Goal: Information Seeking & Learning: Check status

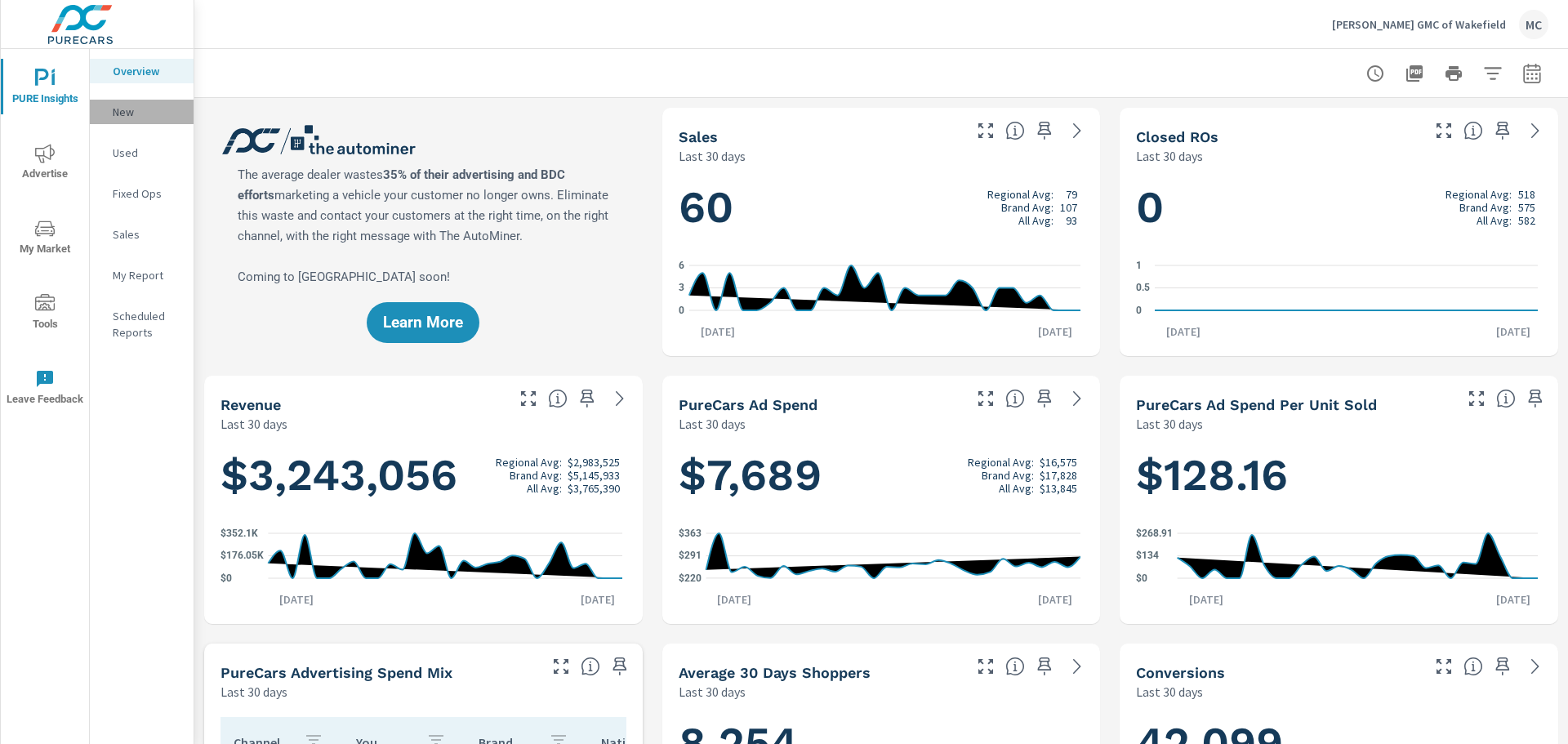
click at [122, 104] on p "New" at bounding box center [146, 112] width 67 height 16
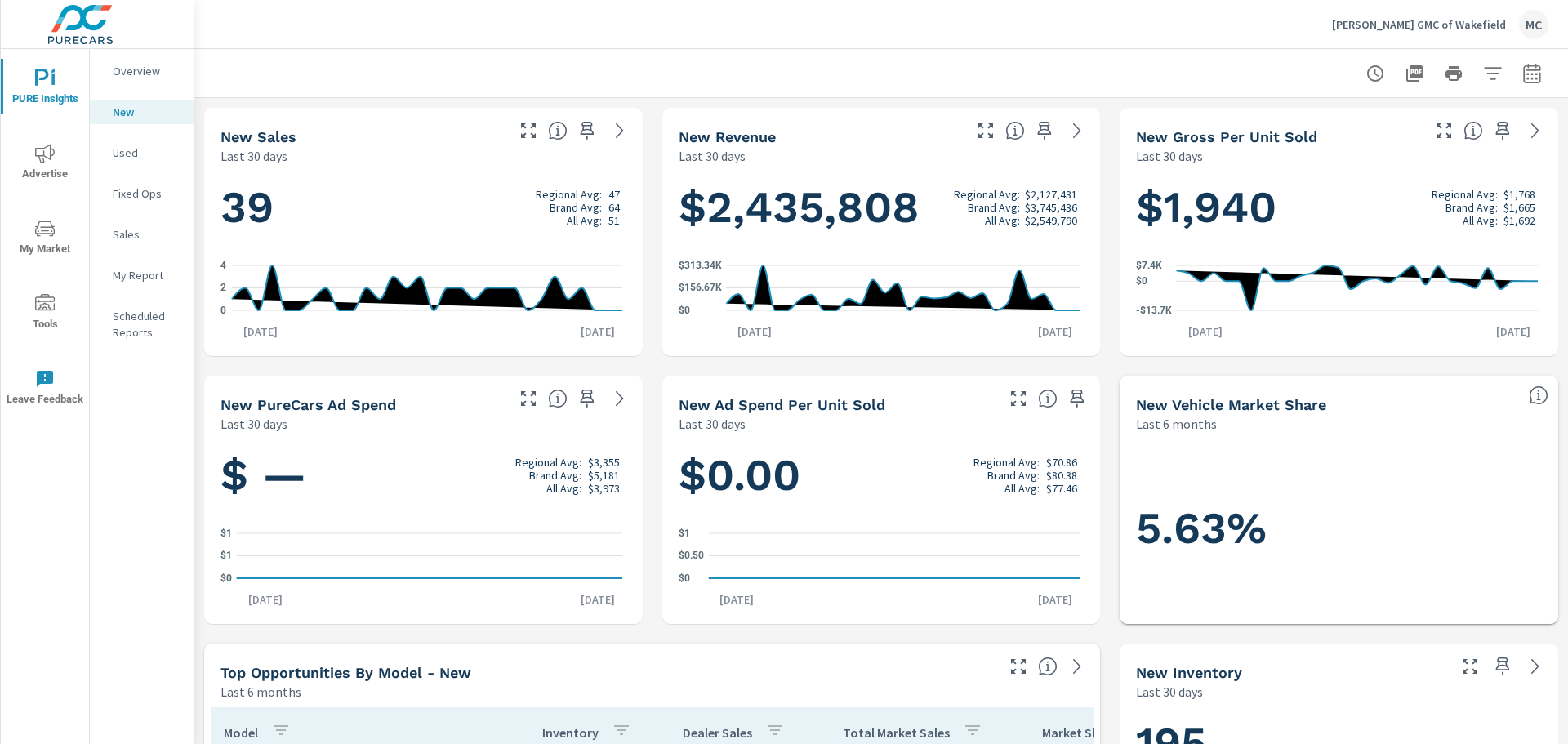
click at [126, 151] on p "Used" at bounding box center [146, 152] width 67 height 16
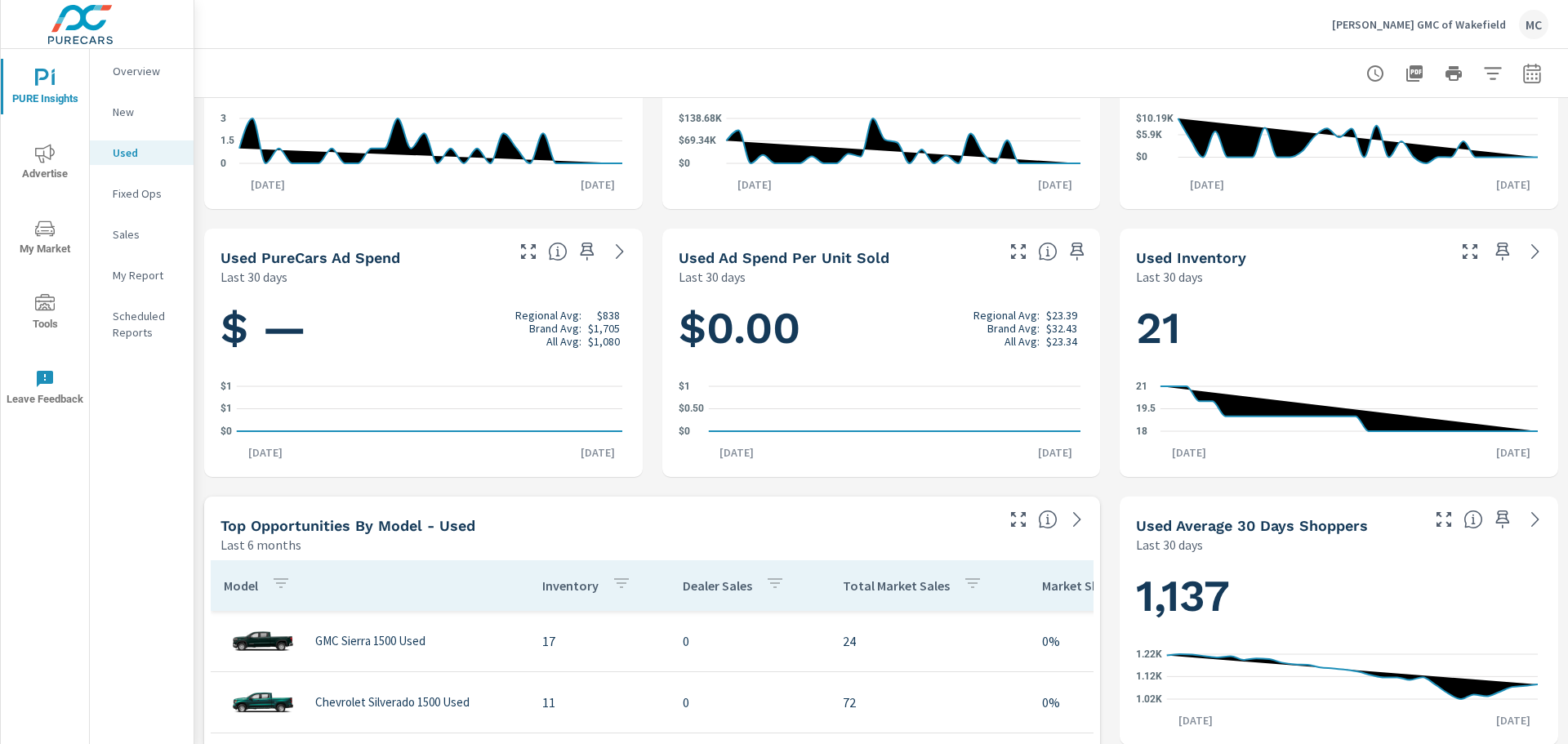
scroll to position [164, 0]
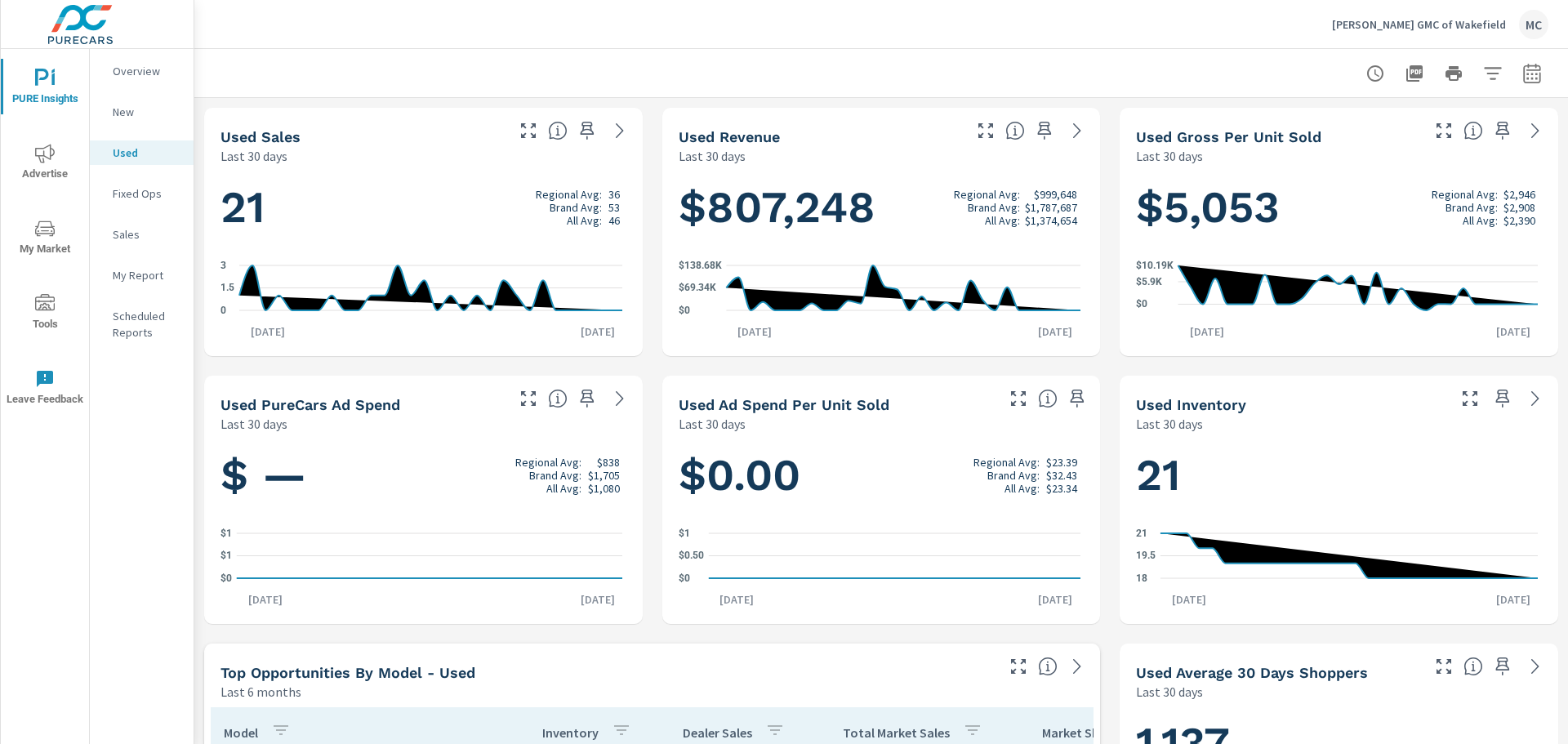
click at [125, 109] on p "New" at bounding box center [146, 112] width 67 height 16
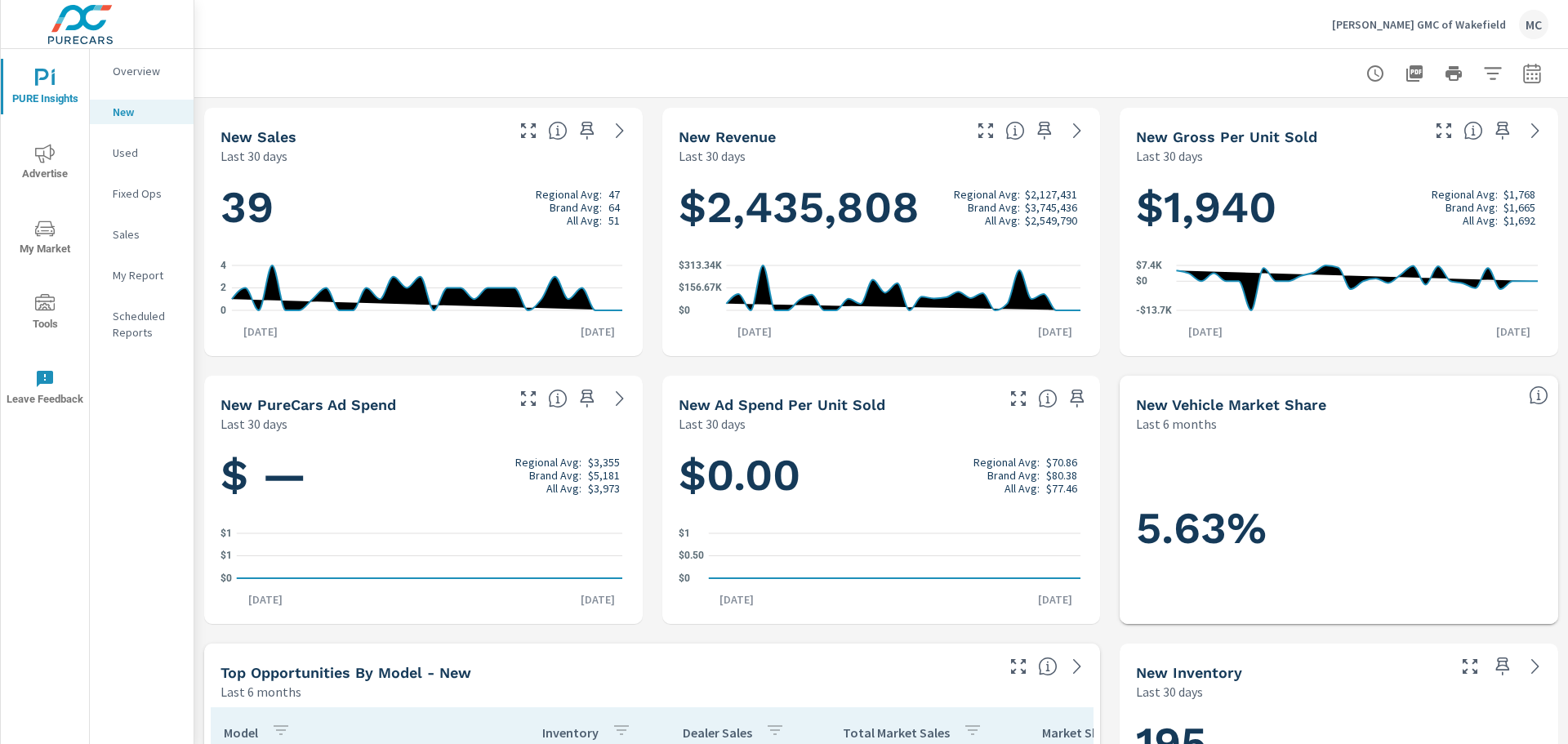
click at [123, 71] on p "Overview" at bounding box center [146, 70] width 67 height 16
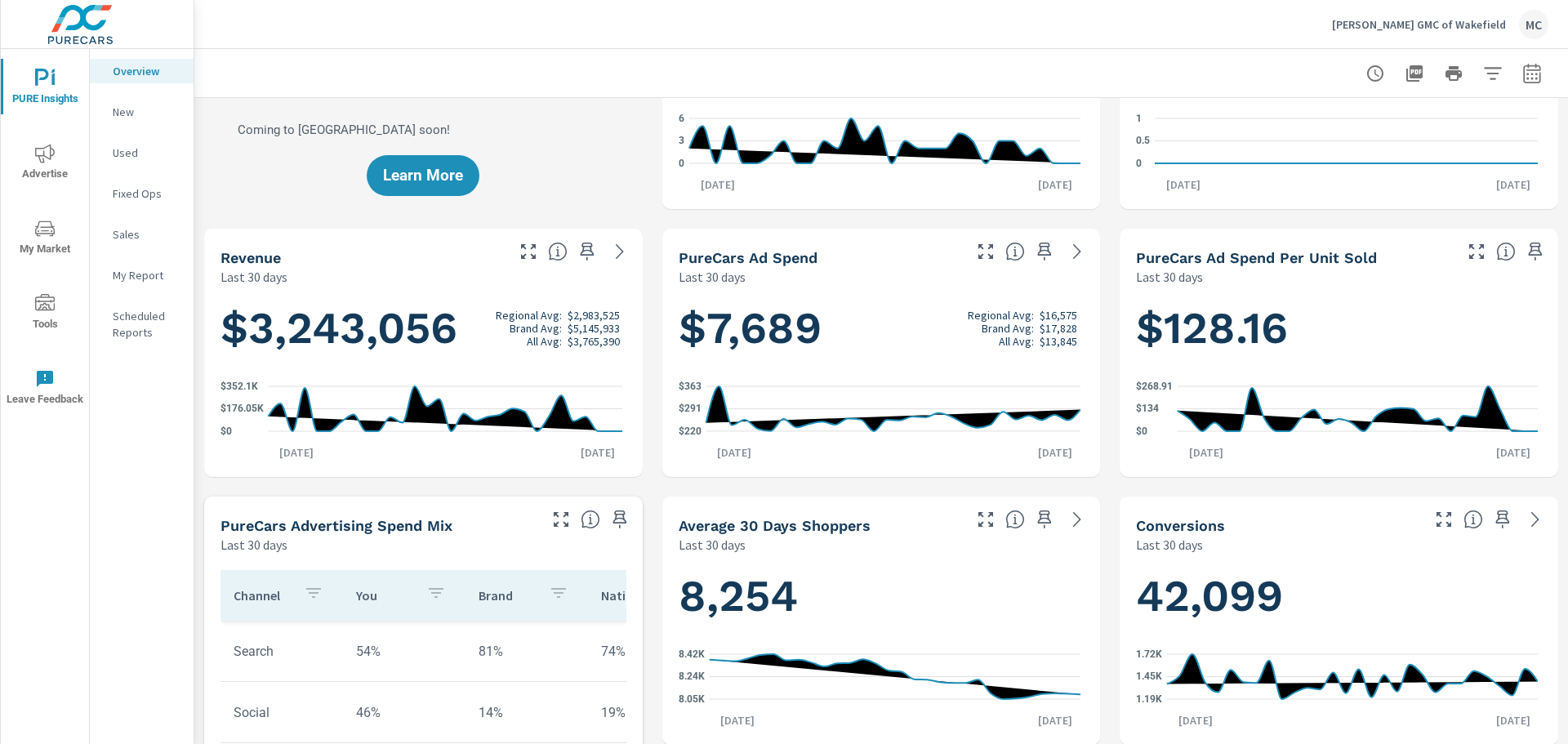
scroll to position [164, 0]
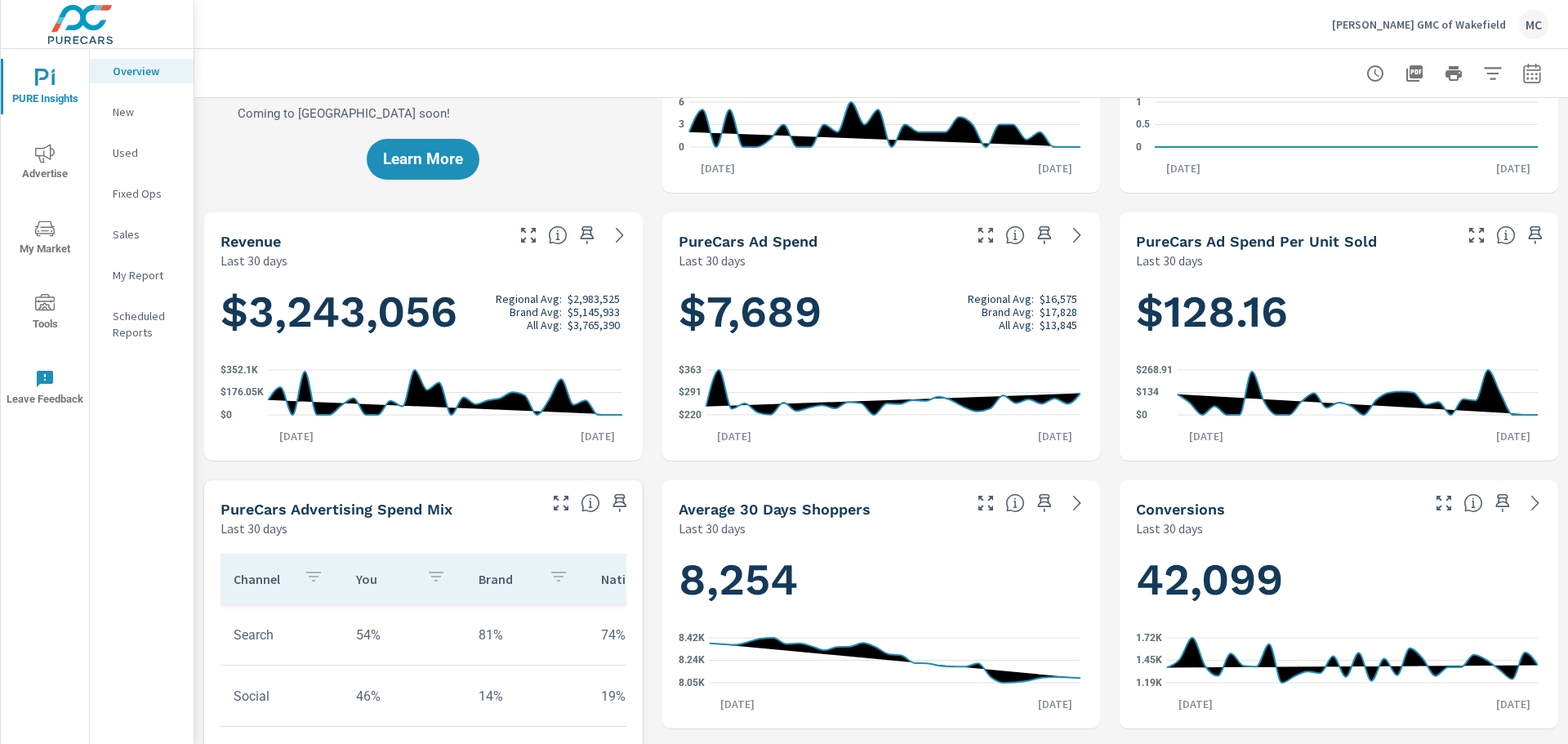
click at [137, 278] on p "My Report" at bounding box center [146, 275] width 67 height 16
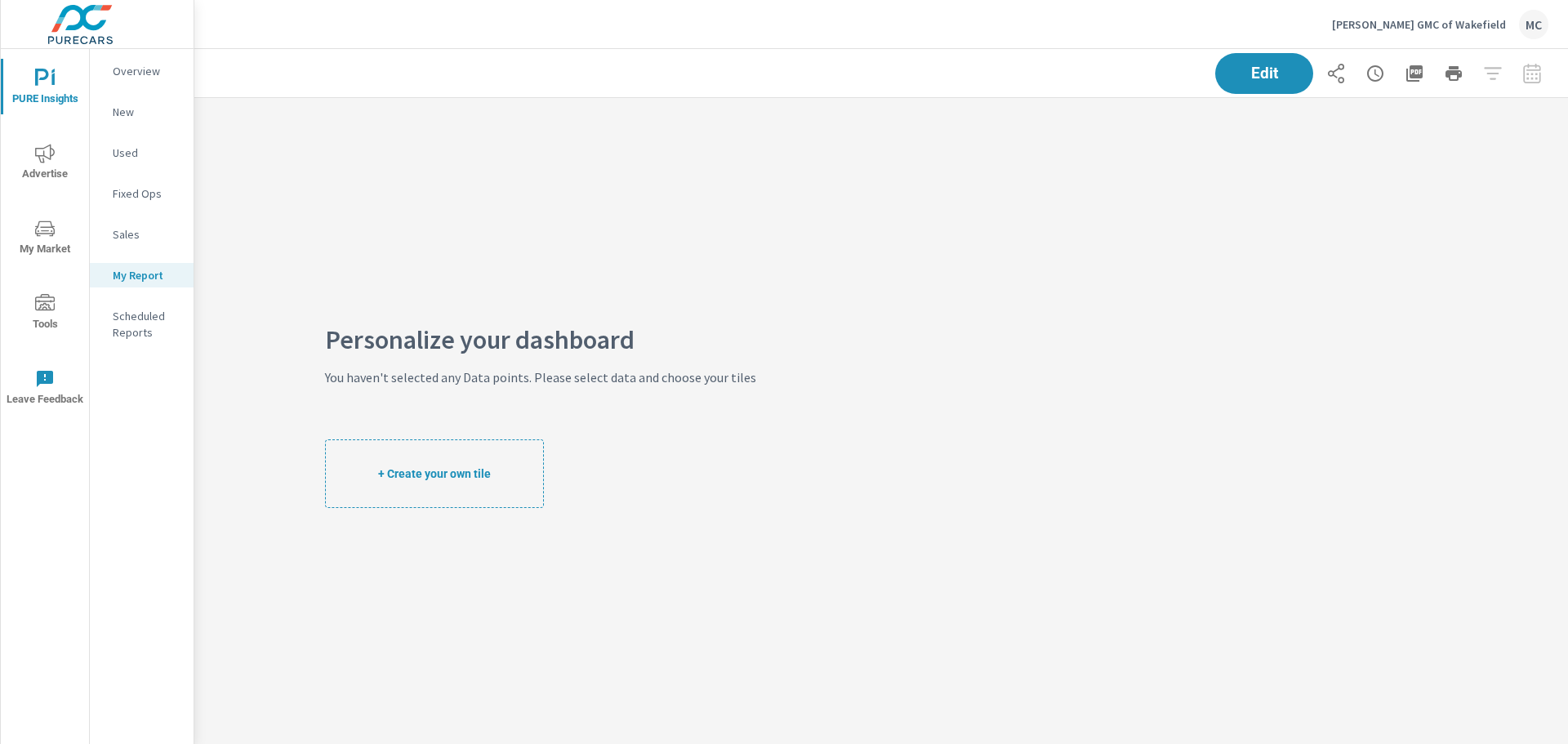
click at [137, 330] on p "Scheduled Reports" at bounding box center [146, 325] width 67 height 33
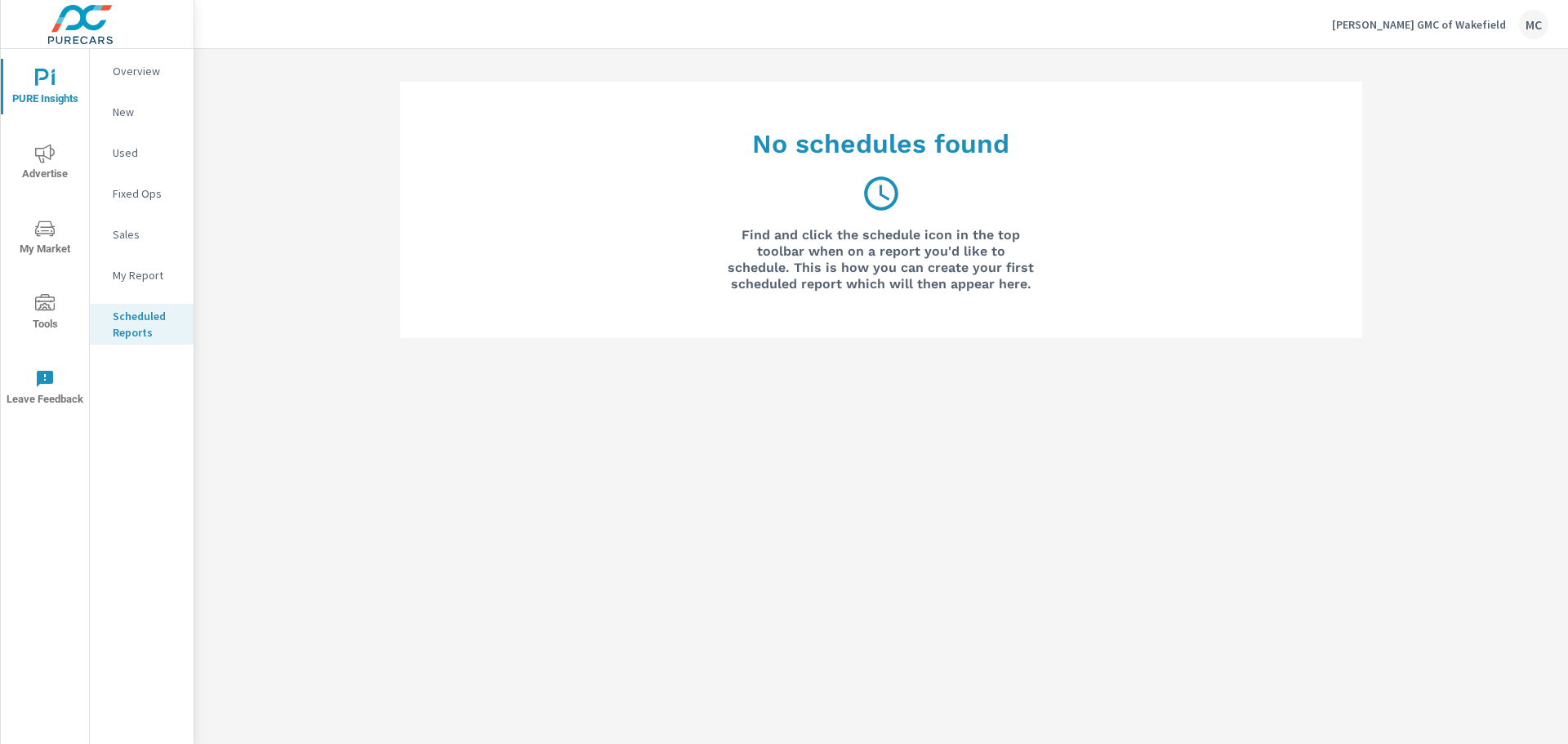
click at [48, 306] on icon "nav menu" at bounding box center [44, 302] width 19 height 16
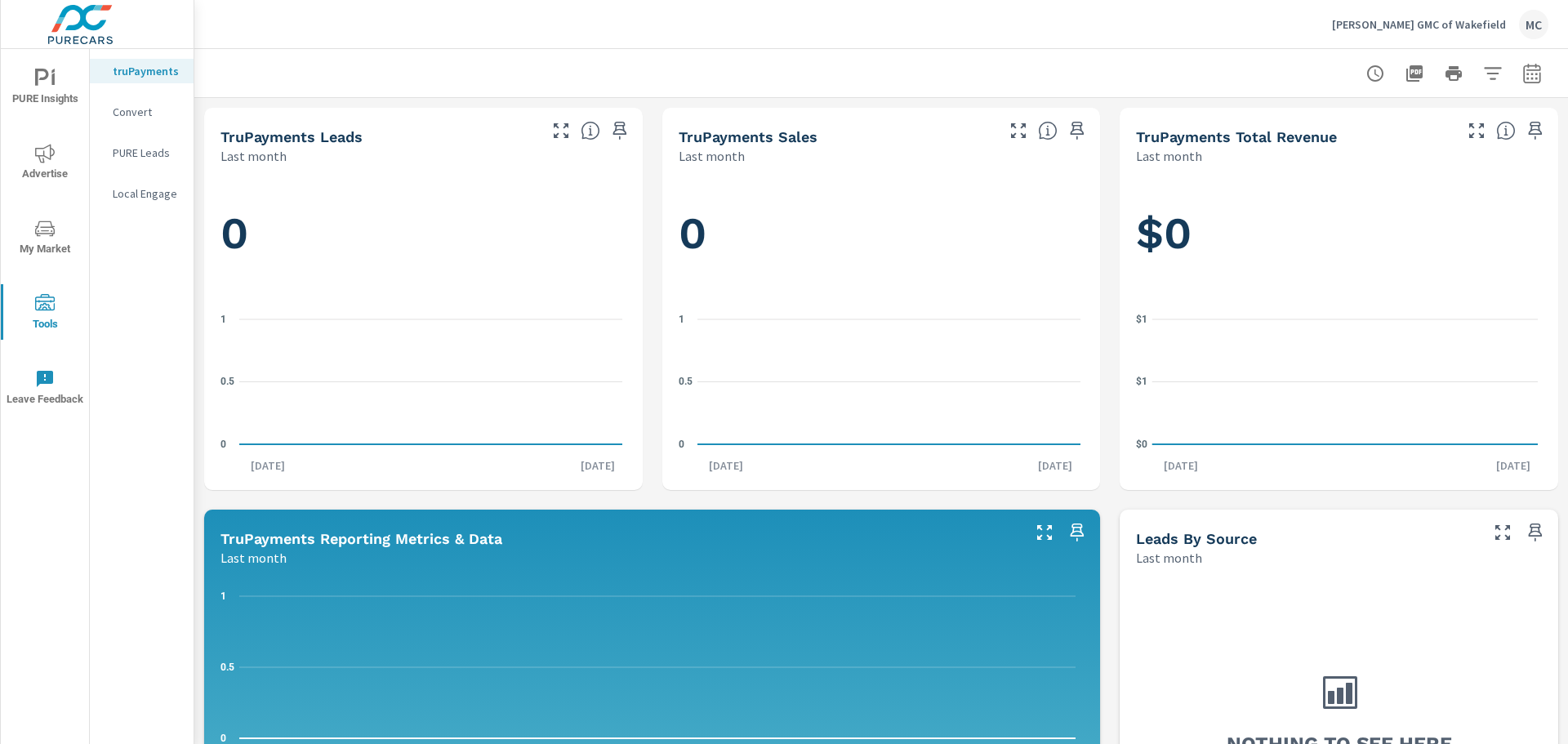
click at [46, 163] on icon "nav menu" at bounding box center [44, 153] width 19 height 19
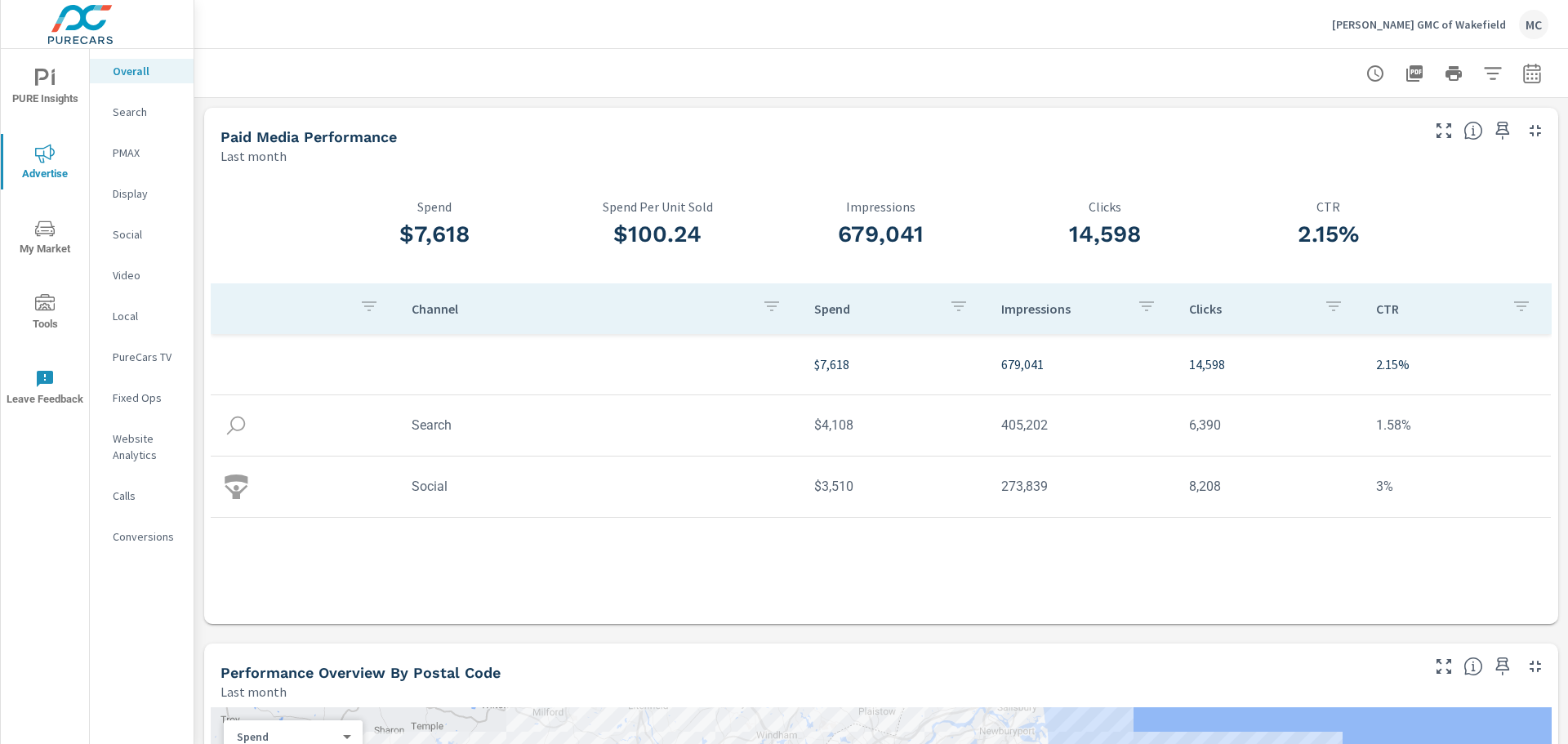
click at [137, 116] on p "Search" at bounding box center [146, 112] width 67 height 16
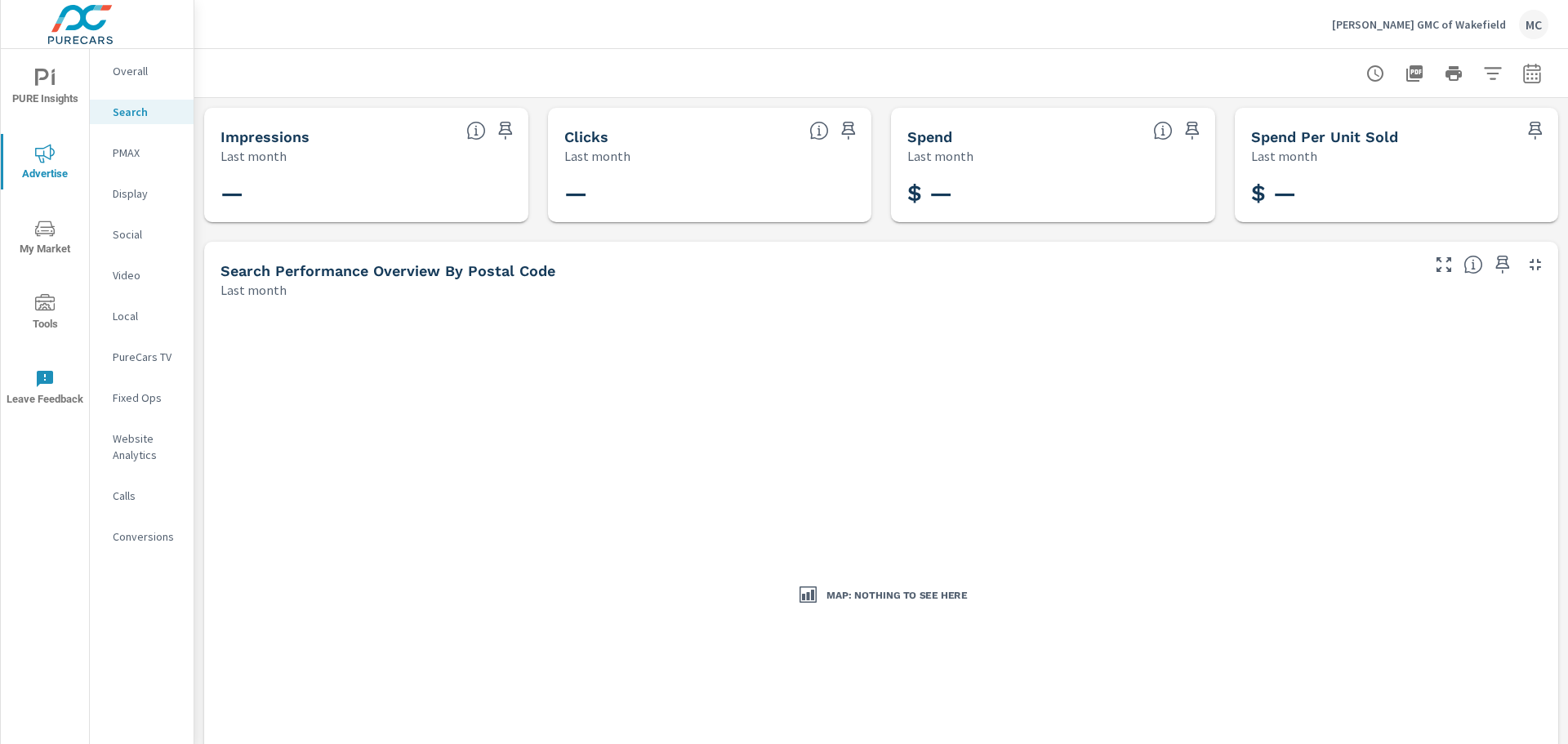
click at [124, 75] on p "Overall" at bounding box center [146, 70] width 67 height 16
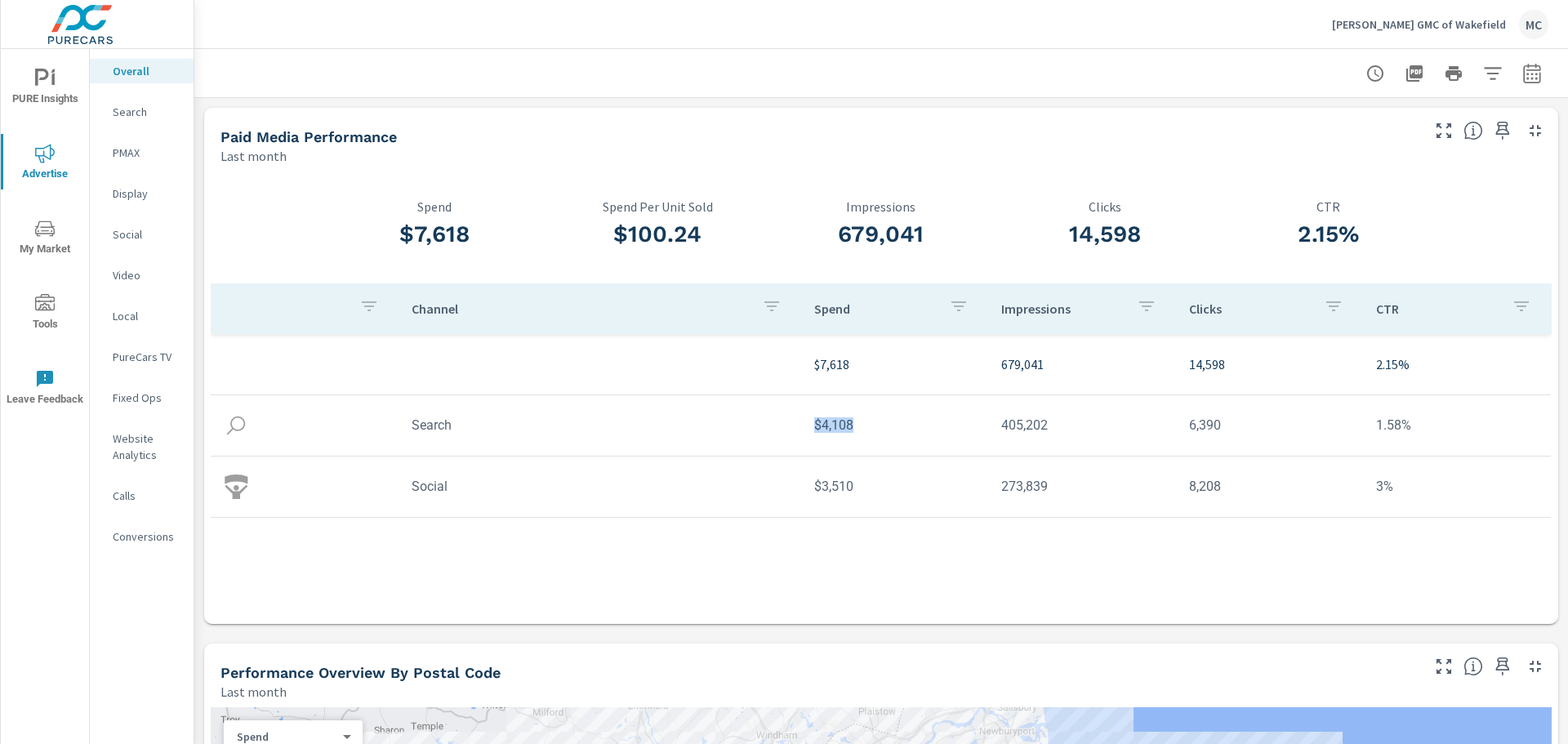
drag, startPoint x: 807, startPoint y: 423, endPoint x: 909, endPoint y: 454, distance: 106.6
click at [909, 454] on tr "Search $4,108 405,202 6,390 1.58%" at bounding box center [881, 426] width 1341 height 62
click at [1400, 429] on td "1.58%" at bounding box center [1457, 425] width 188 height 41
drag, startPoint x: 848, startPoint y: 491, endPoint x: 797, endPoint y: 494, distance: 51.1
click at [802, 496] on td "$3,510" at bounding box center [895, 486] width 188 height 41
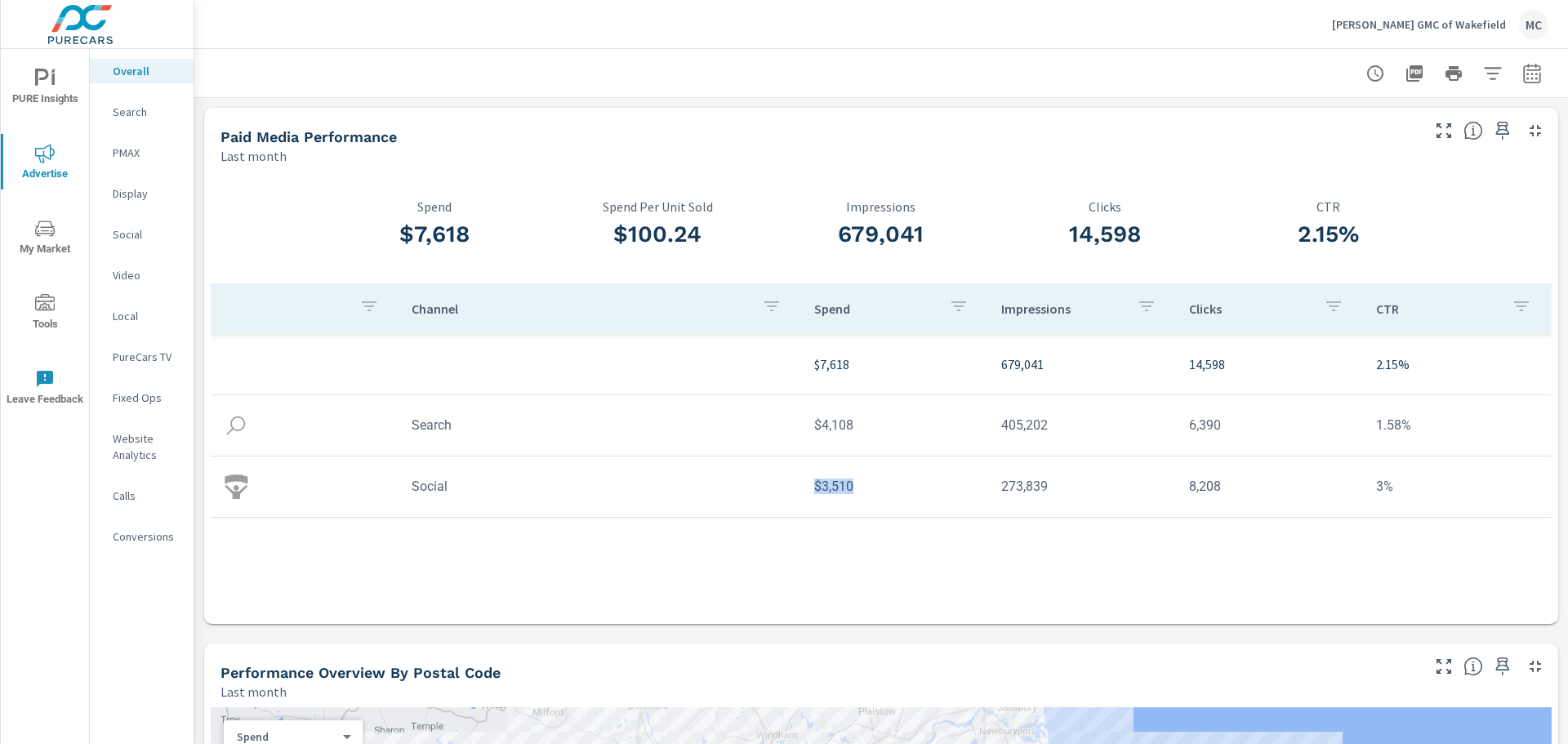
click at [802, 492] on td "$3,510" at bounding box center [895, 486] width 188 height 41
click at [791, 421] on td "Search" at bounding box center [600, 425] width 403 height 41
drag, startPoint x: 423, startPoint y: 235, endPoint x: 485, endPoint y: 233, distance: 62.0
click at [484, 233] on h3 "$7,618" at bounding box center [435, 234] width 224 height 28
click at [486, 234] on h3 "$7,618" at bounding box center [435, 234] width 224 height 28
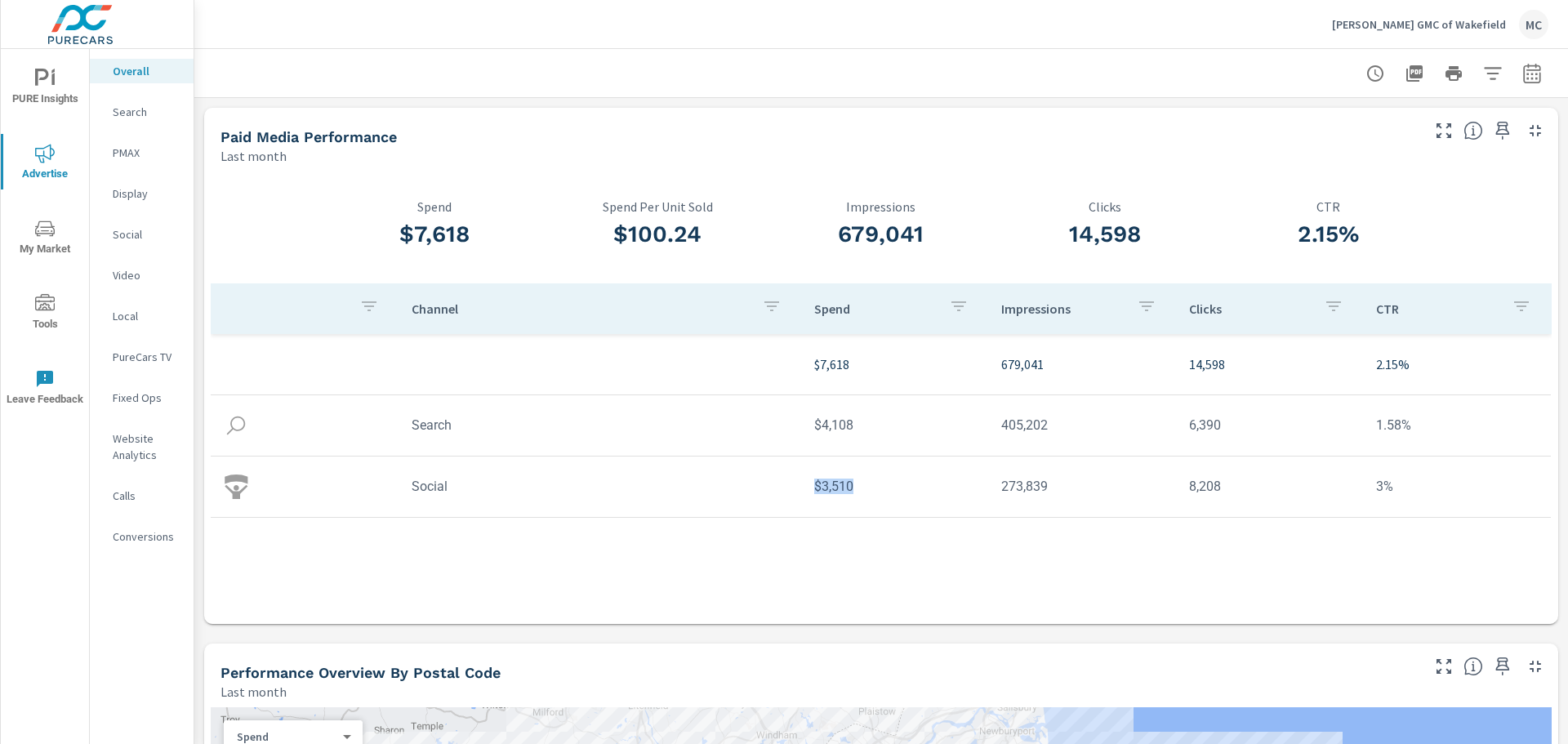
drag, startPoint x: 845, startPoint y: 491, endPoint x: 769, endPoint y: 506, distance: 77.5
click at [770, 505] on tr "Social $3,510 273,839 8,208 3%" at bounding box center [881, 488] width 1341 height 62
click at [827, 472] on td "$3,510" at bounding box center [895, 486] width 188 height 41
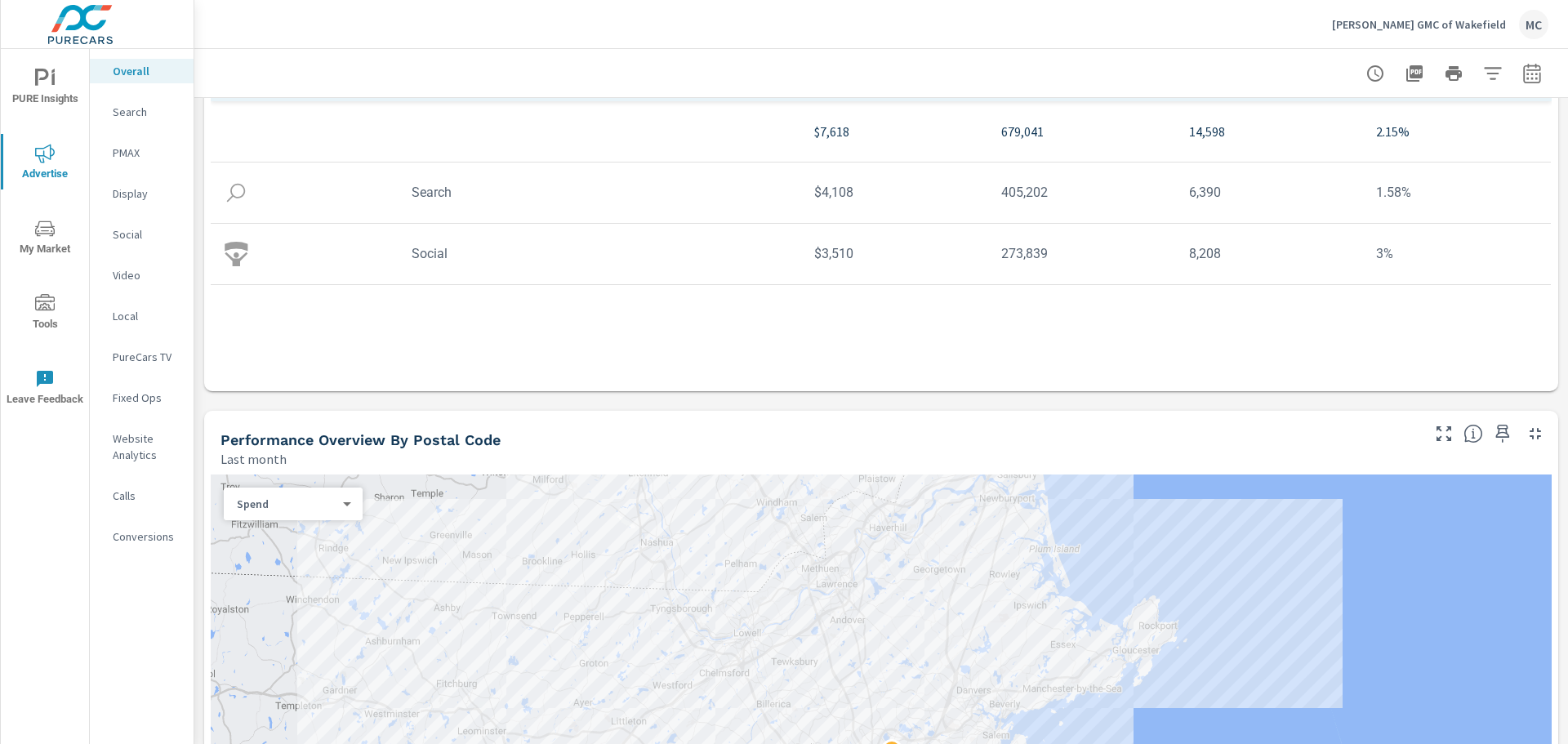
scroll to position [491, 0]
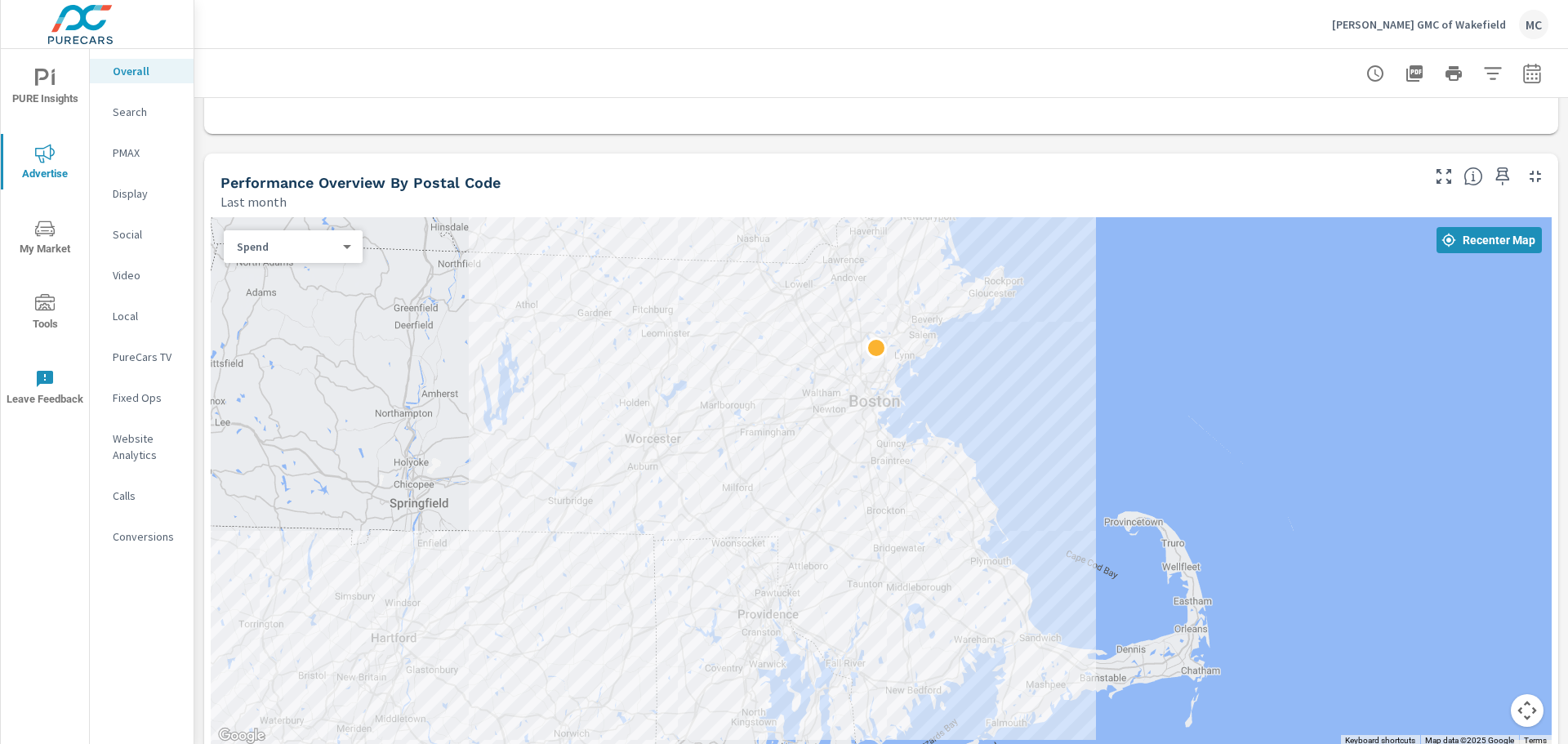
drag, startPoint x: 1147, startPoint y: 545, endPoint x: 992, endPoint y: 377, distance: 228.6
click at [992, 377] on div at bounding box center [1508, 754] width 1568 height 882
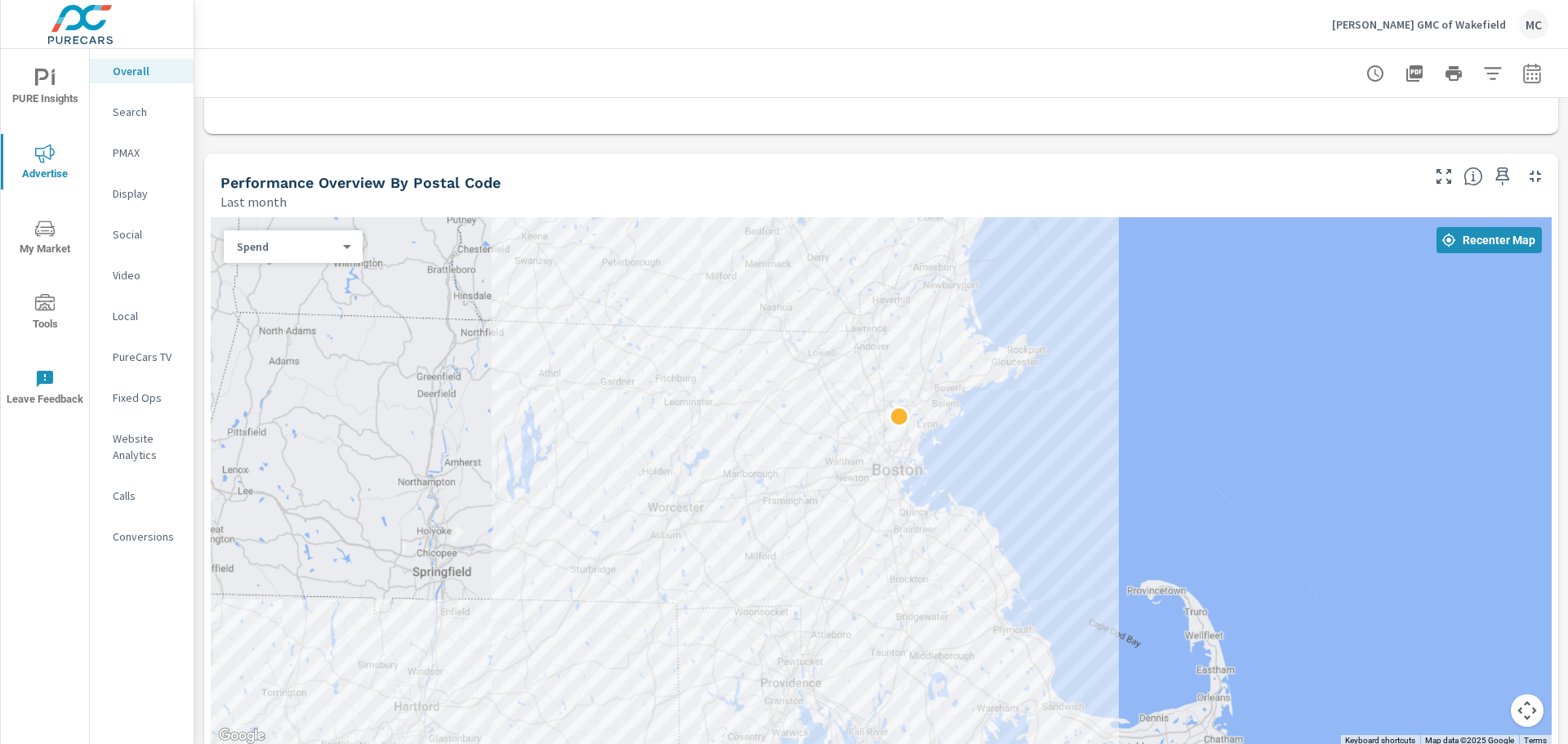
drag, startPoint x: 922, startPoint y: 363, endPoint x: 957, endPoint y: 437, distance: 81.9
click at [957, 437] on div at bounding box center [882, 481] width 1342 height 529
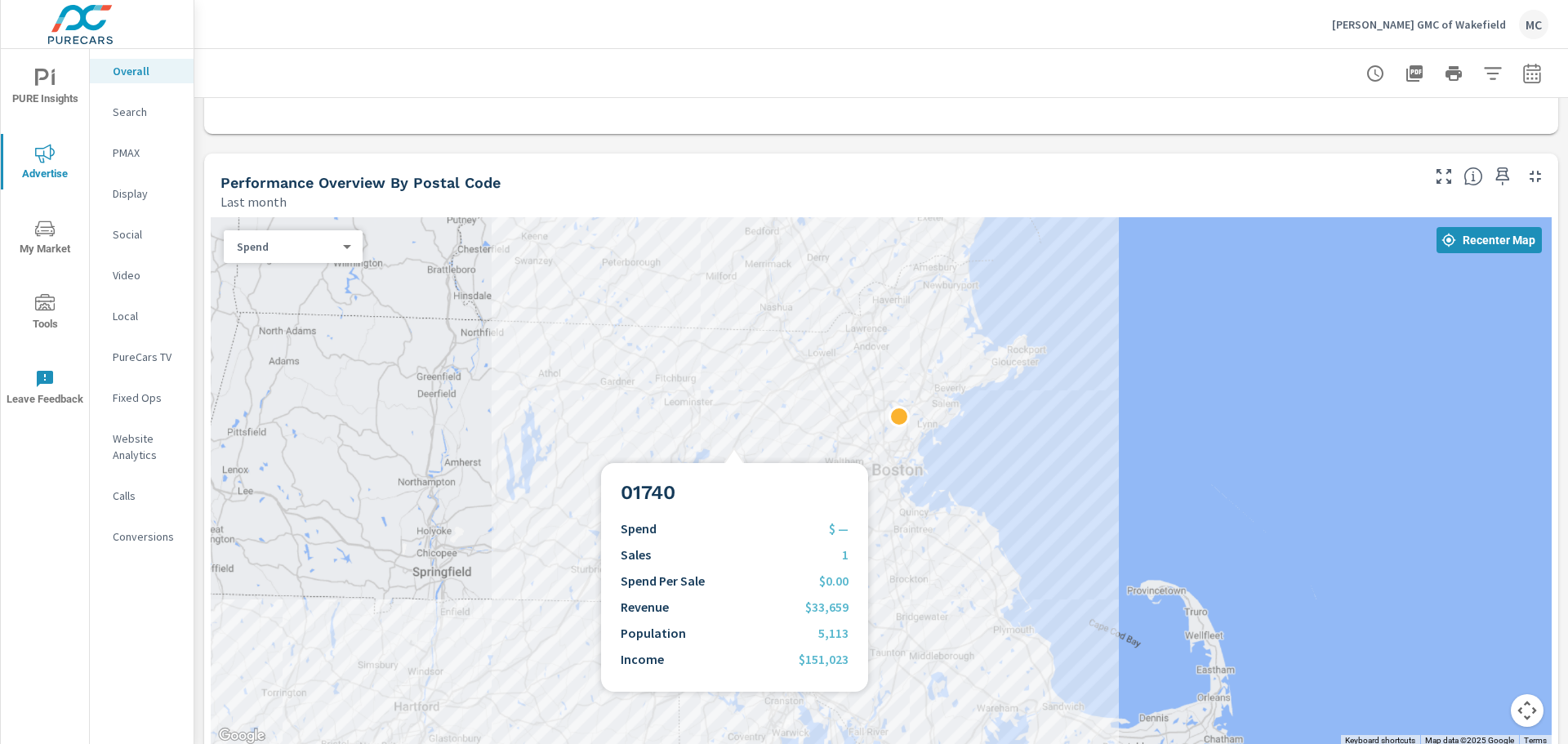
click at [734, 443] on div at bounding box center [882, 481] width 1342 height 529
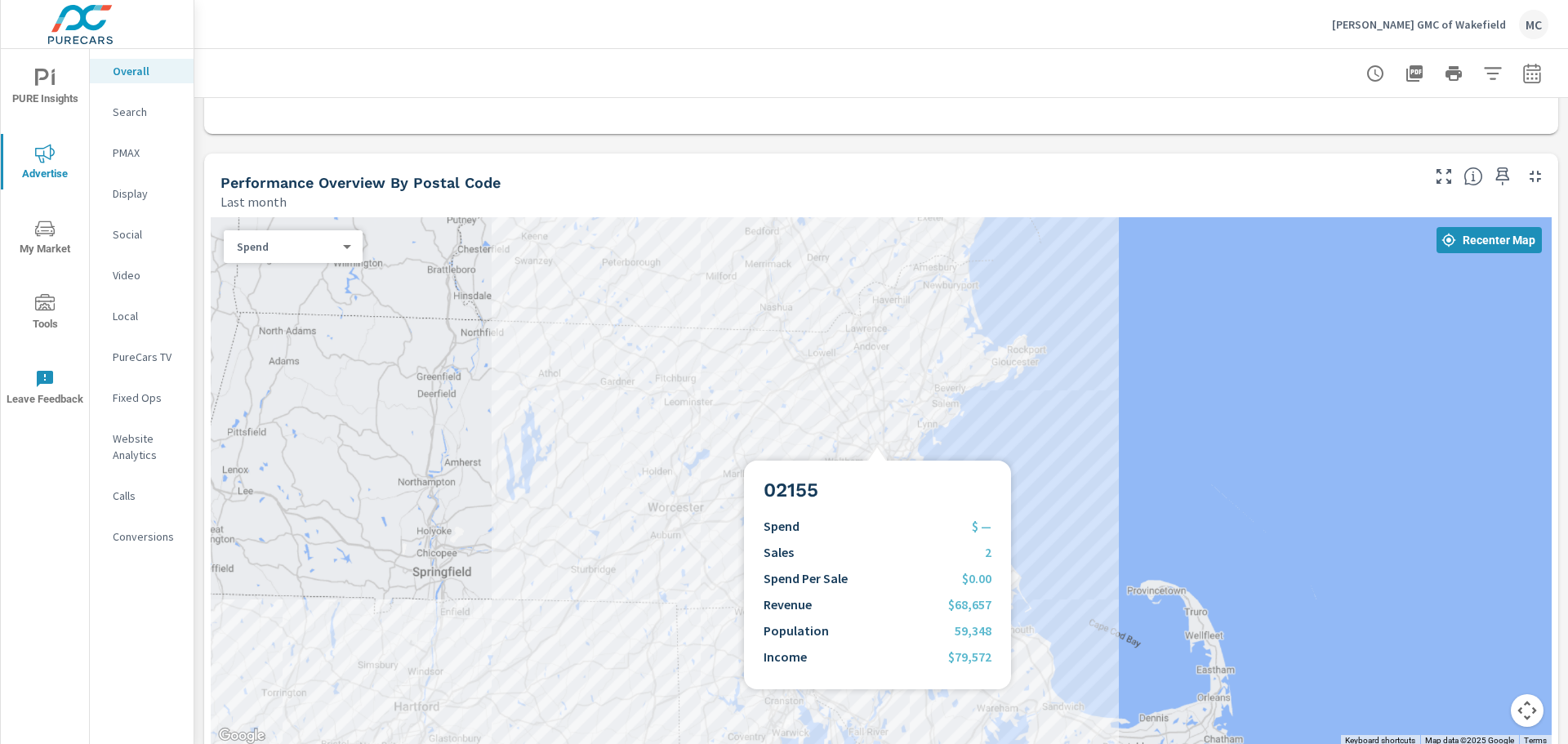
click at [877, 441] on div at bounding box center [882, 481] width 1342 height 529
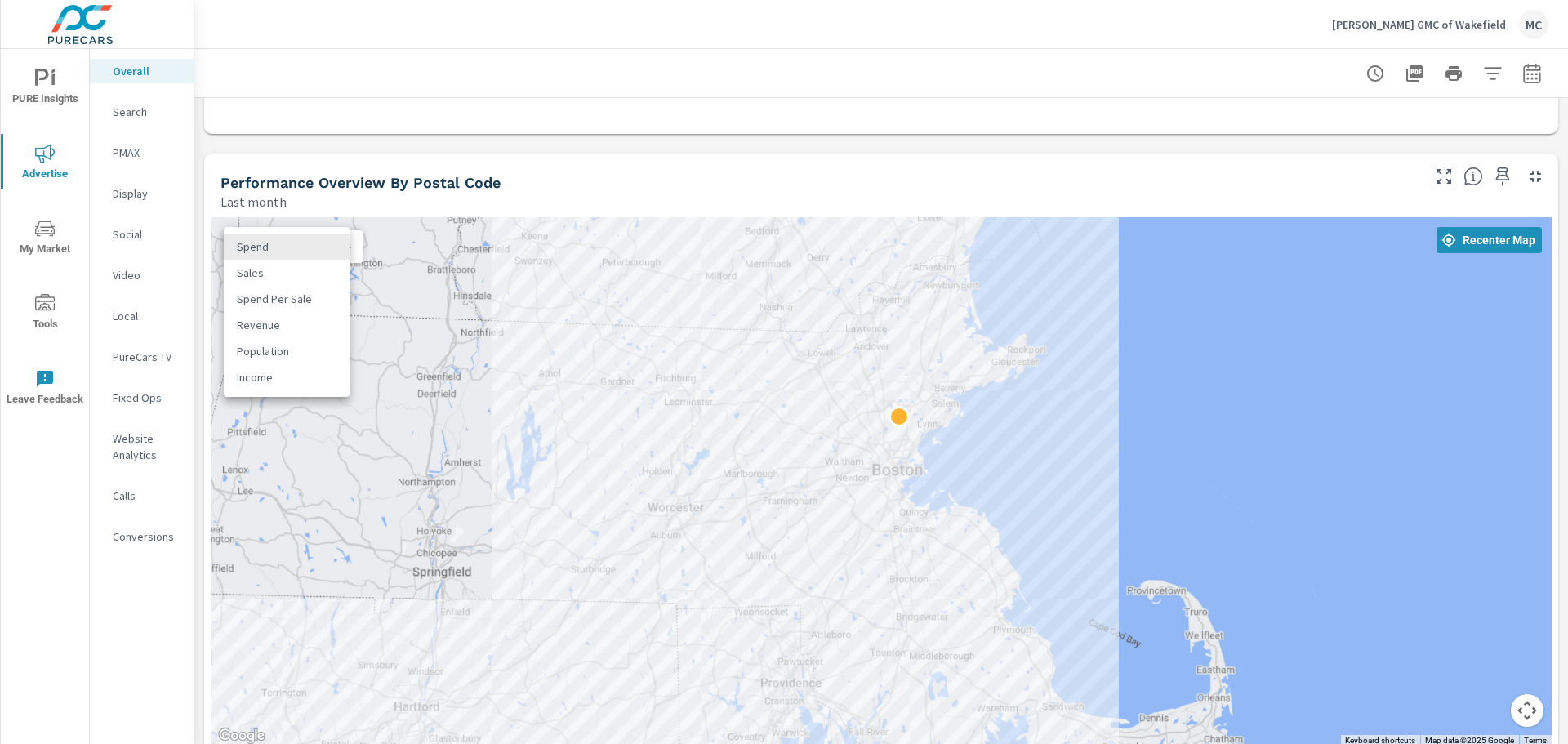
click at [307, 249] on body "PURE Insights Advertise My Market Tools Leave Feedback Overall Search PMAX Disp…" at bounding box center [784, 372] width 1568 height 744
drag, startPoint x: 960, startPoint y: 445, endPoint x: 975, endPoint y: 412, distance: 36.2
click at [975, 412] on div at bounding box center [784, 372] width 1568 height 744
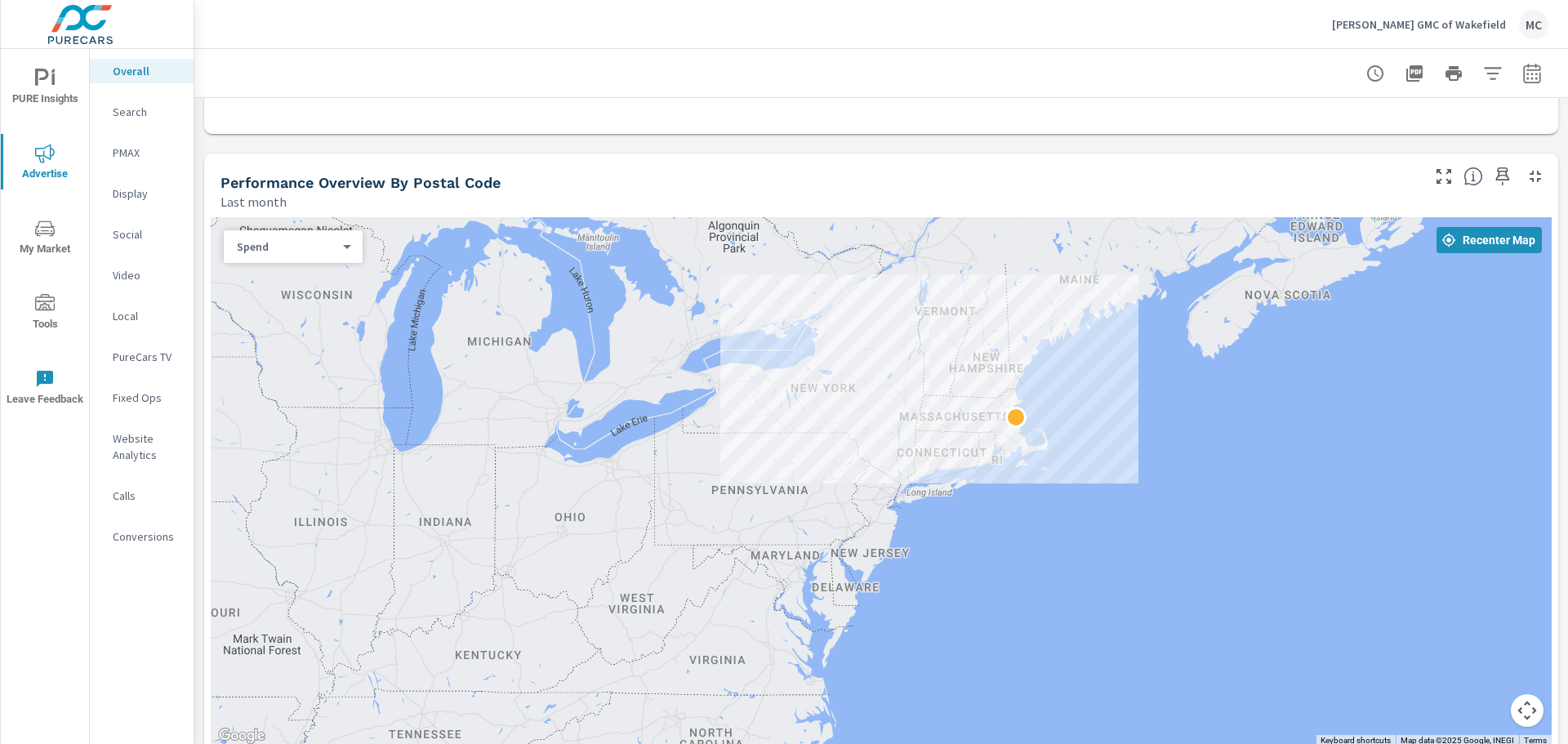
drag, startPoint x: 850, startPoint y: 547, endPoint x: 803, endPoint y: 512, distance: 58.6
click at [803, 512] on div at bounding box center [882, 481] width 1342 height 529
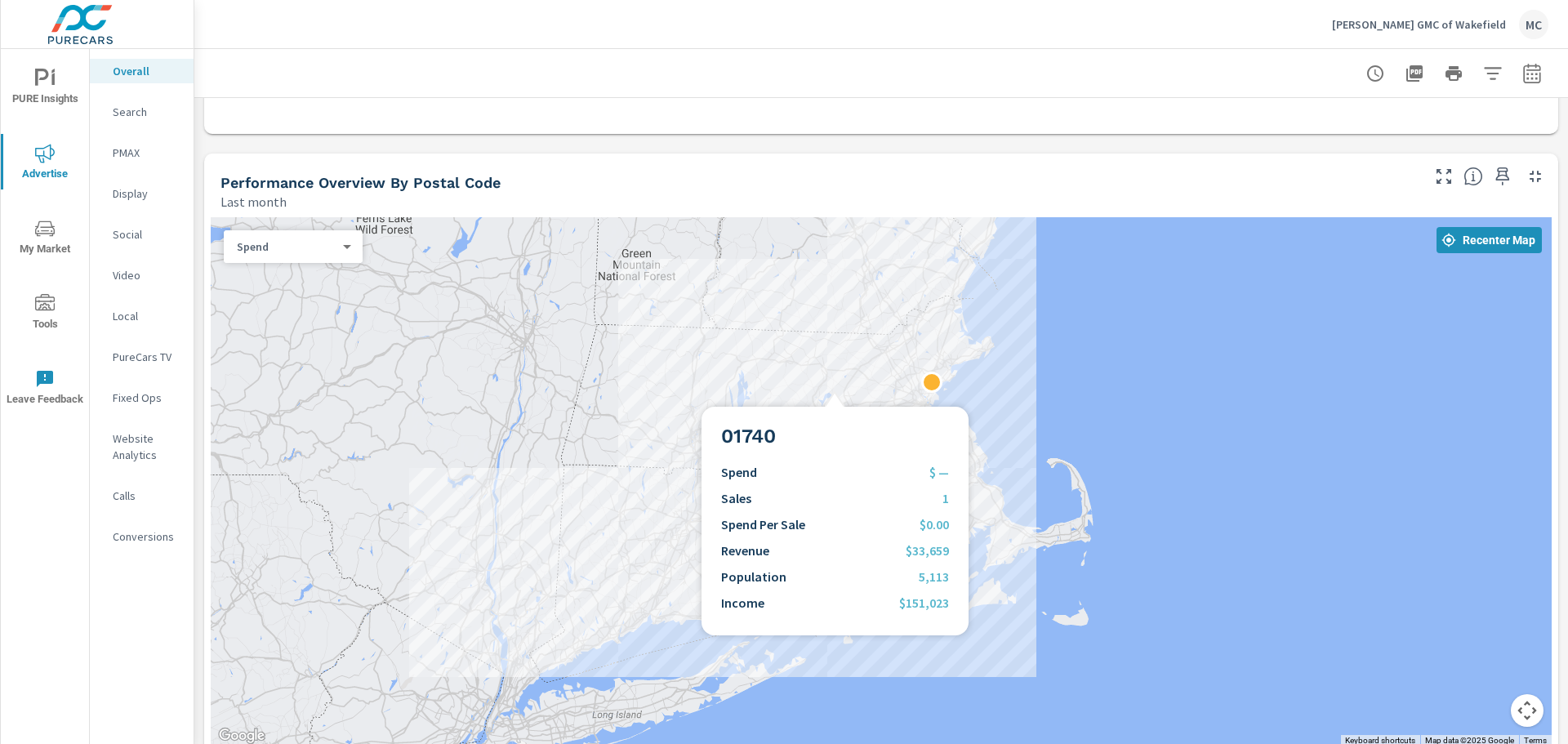
click at [835, 387] on div at bounding box center [882, 481] width 1342 height 529
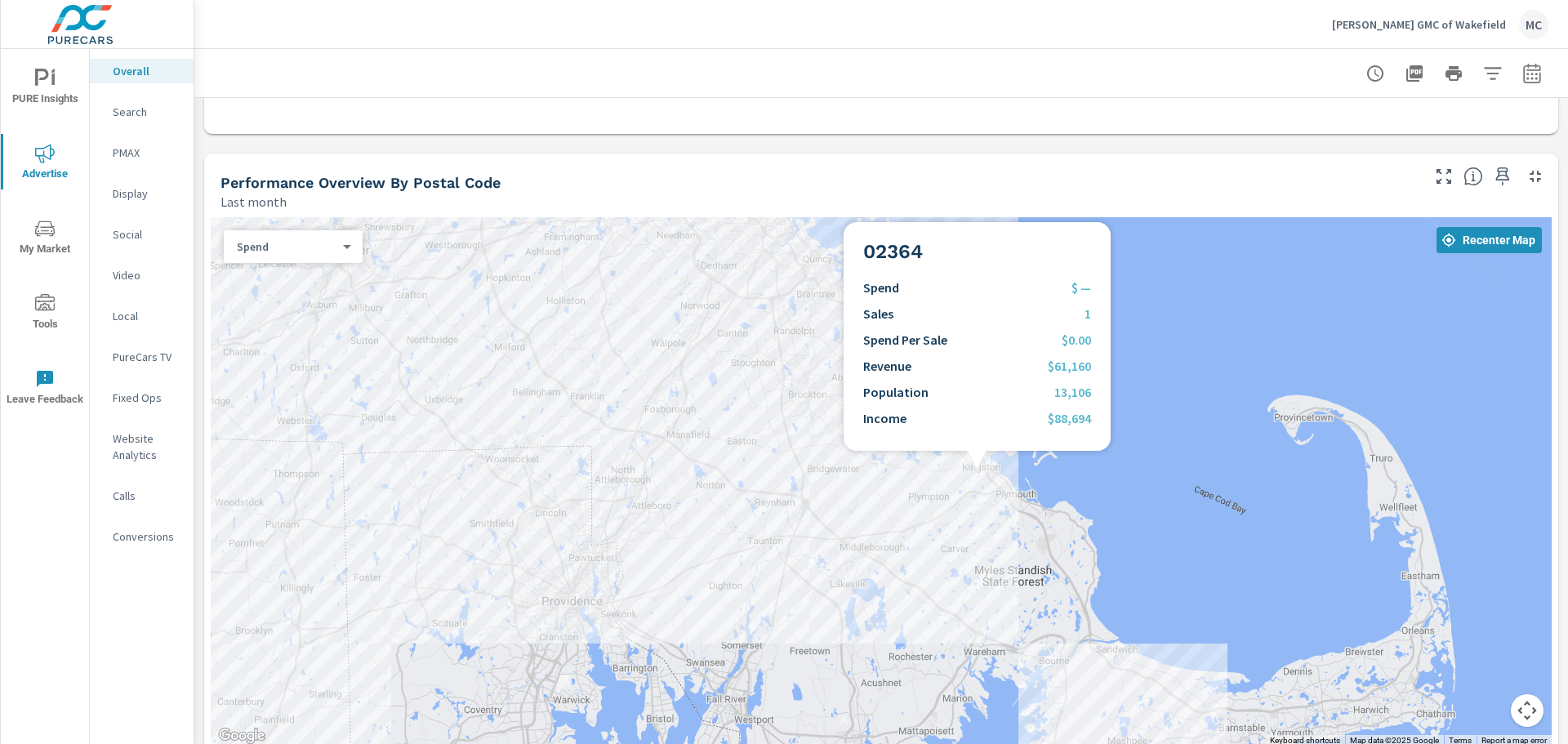
click at [977, 470] on div at bounding box center [882, 481] width 1342 height 529
